Goal: Task Accomplishment & Management: Use online tool/utility

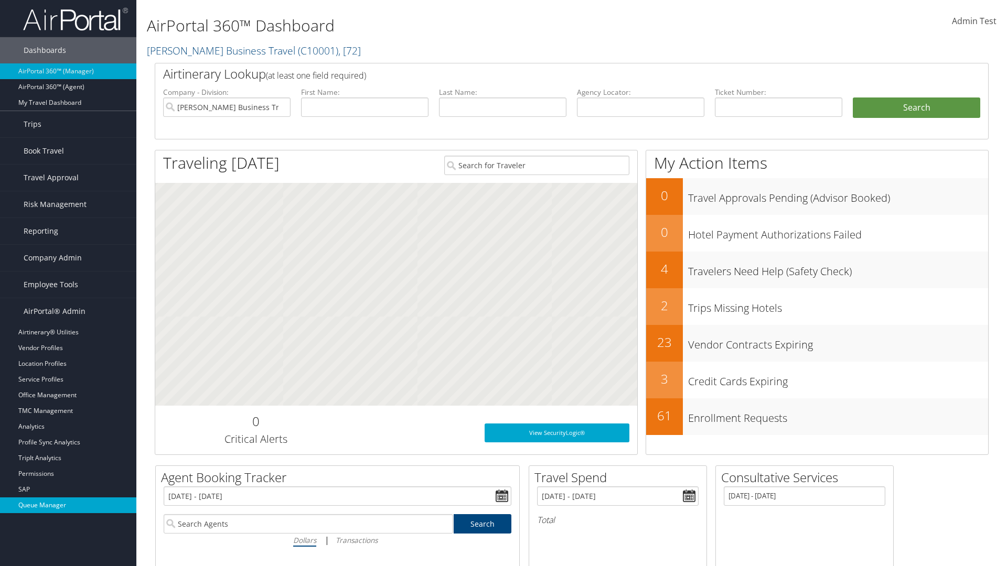
click at [68, 505] on link "Queue Manager" at bounding box center [68, 506] width 136 height 16
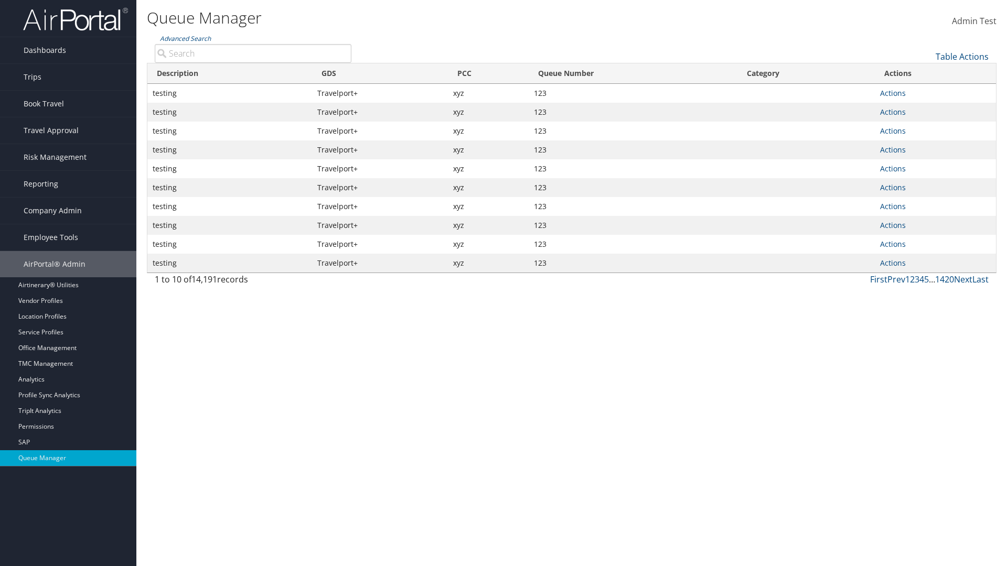
click at [962, 57] on link "Table Actions" at bounding box center [961, 57] width 53 height 12
click at [926, 73] on link "View Errors" at bounding box center [927, 73] width 138 height 18
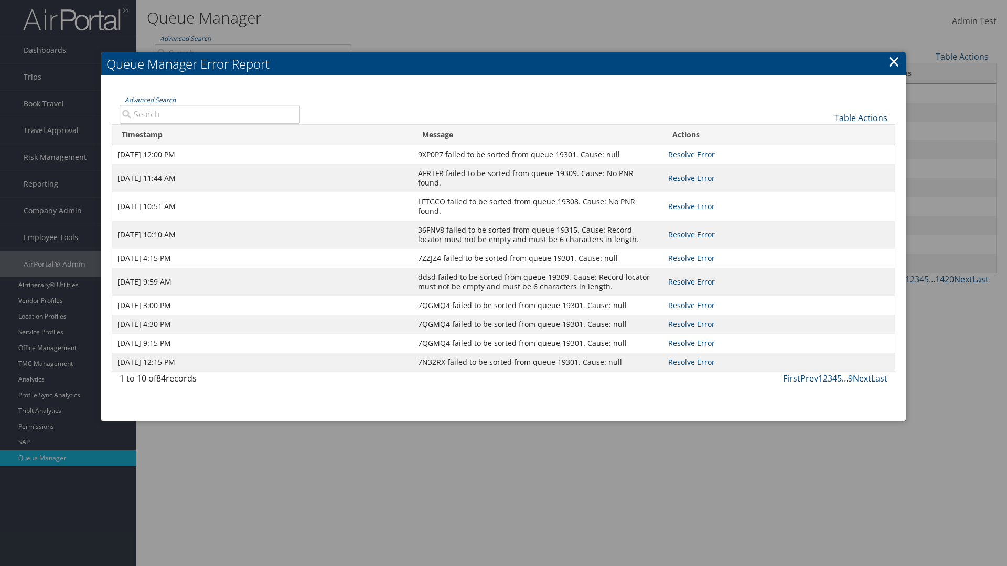
click at [860, 117] on link "Table Actions" at bounding box center [860, 118] width 53 height 12
click at [825, 152] on link "Page Length" at bounding box center [826, 152] width 138 height 18
click at [601, 109] on div "Table Actions" at bounding box center [602, 109] width 588 height 30
click at [860, 117] on link "Table Actions" at bounding box center [860, 118] width 53 height 12
click at [150, 100] on link "Advanced Search" at bounding box center [150, 99] width 51 height 9
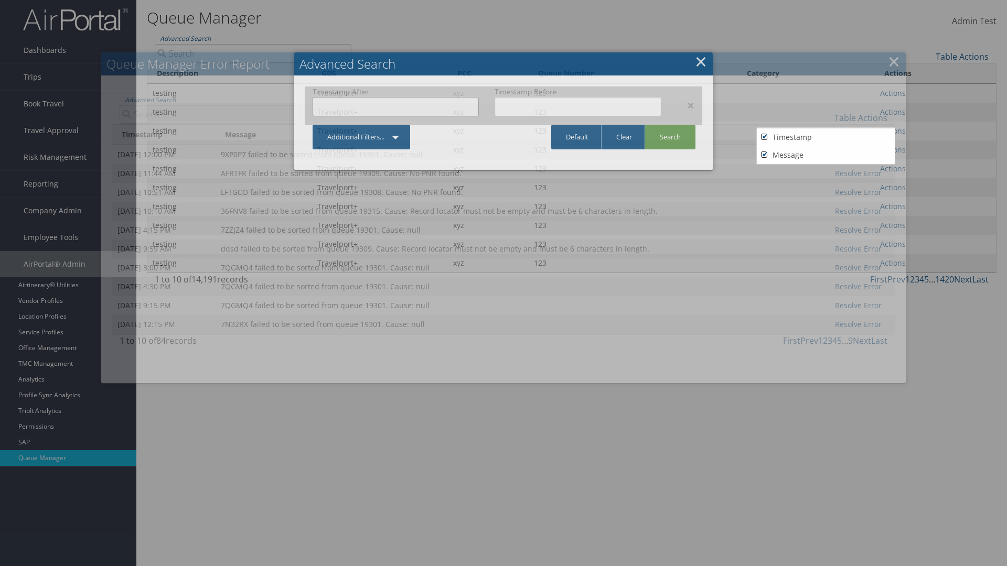
click at [395, 106] on input "text" at bounding box center [395, 106] width 166 height 19
type input "[DATE]"
